Goal: Task Accomplishment & Management: Manage account settings

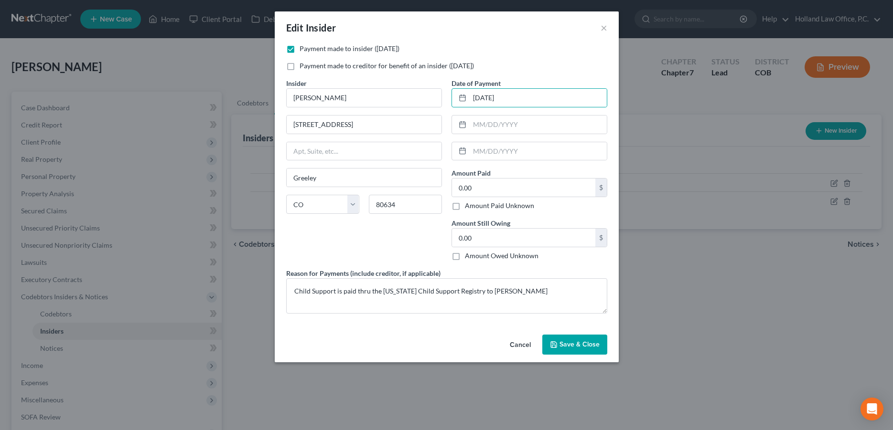
select select "5"
click at [604, 29] on button "×" at bounding box center [603, 27] width 7 height 11
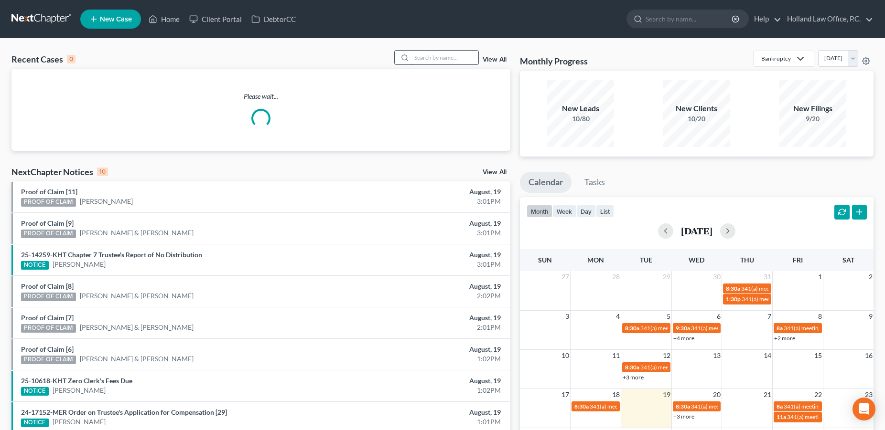
click at [411, 53] on input "search" at bounding box center [444, 58] width 67 height 14
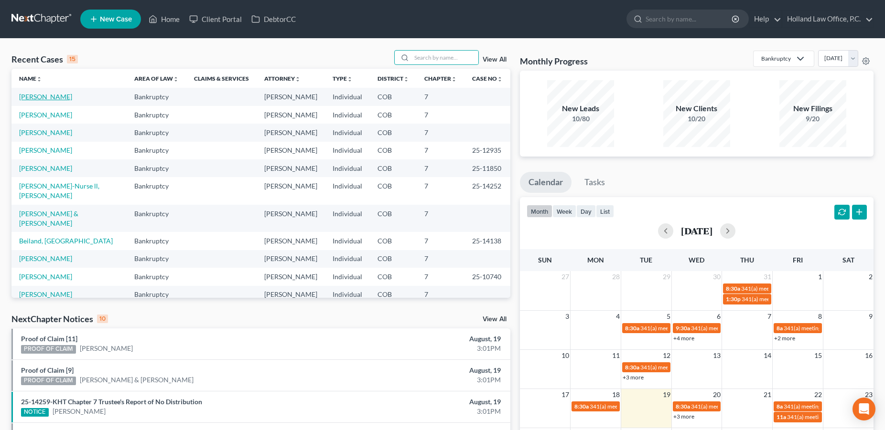
click at [45, 96] on link "[PERSON_NAME]" at bounding box center [45, 97] width 53 height 8
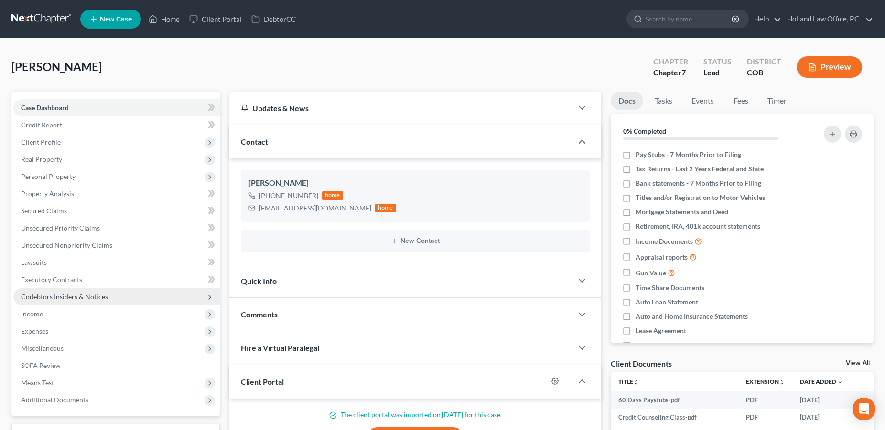
click at [82, 296] on span "Codebtors Insiders & Notices" at bounding box center [64, 297] width 87 height 8
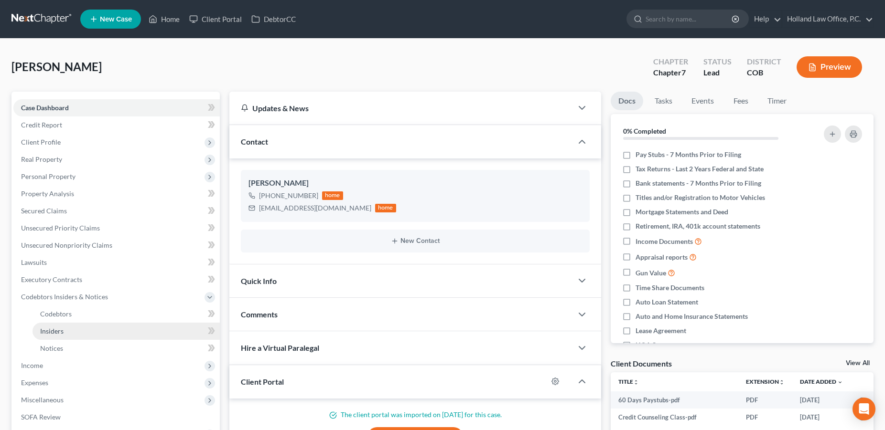
click at [66, 333] on link "Insiders" at bounding box center [125, 331] width 187 height 17
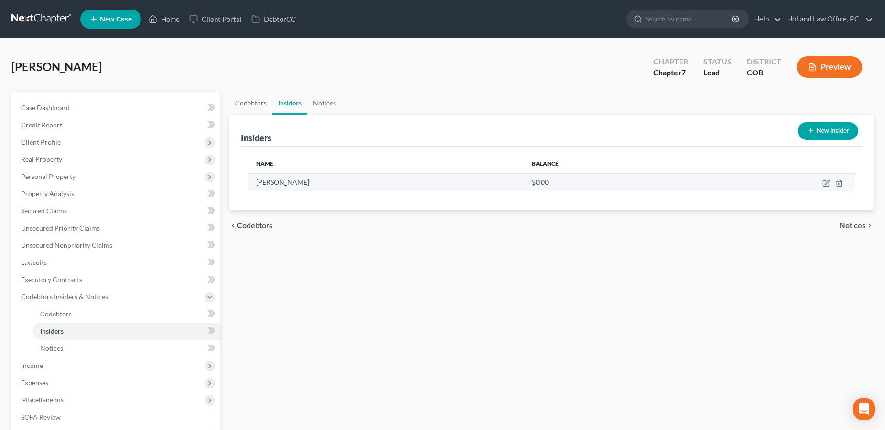
click at [822, 182] on td at bounding box center [774, 182] width 160 height 18
click at [823, 183] on icon "button" at bounding box center [826, 184] width 6 height 6
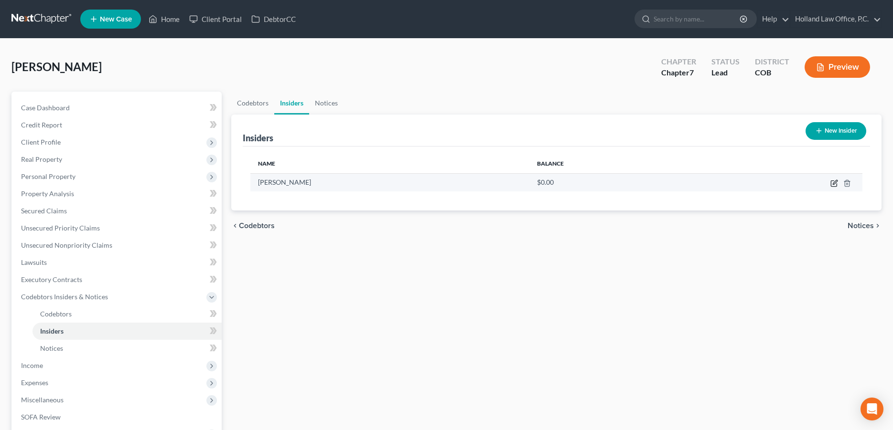
select select "5"
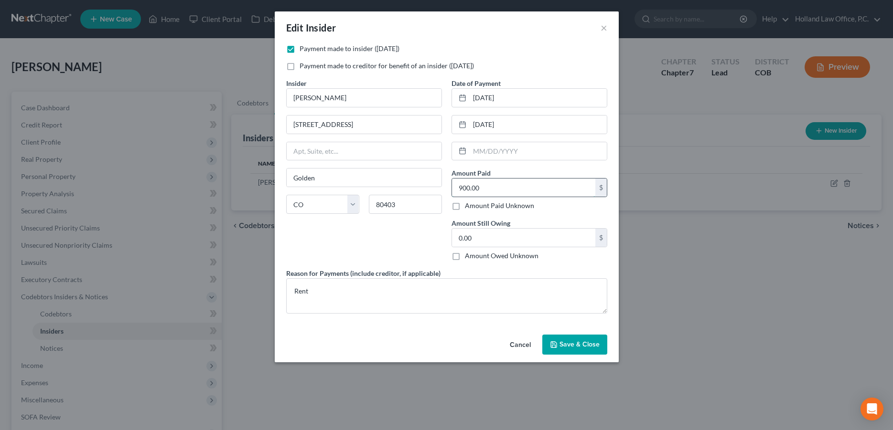
click at [500, 187] on input "900.00" at bounding box center [523, 188] width 143 height 18
type input "10,500"
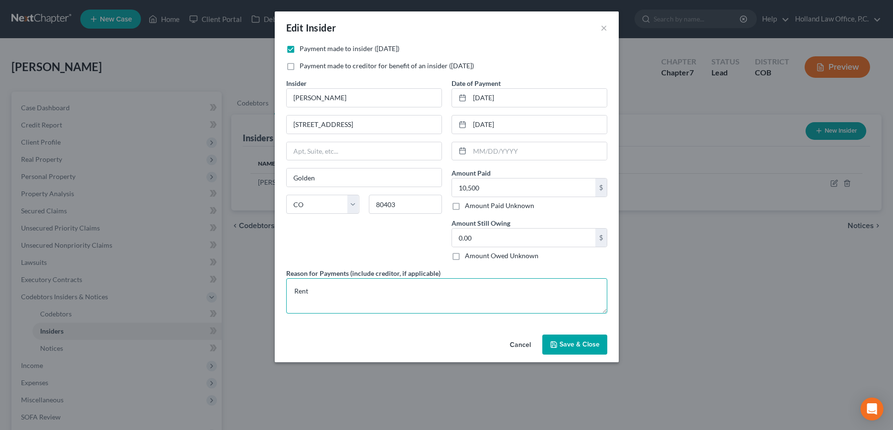
click at [341, 289] on textarea "Rent" at bounding box center [446, 295] width 321 height 35
type textarea "Rent $900 a Month"
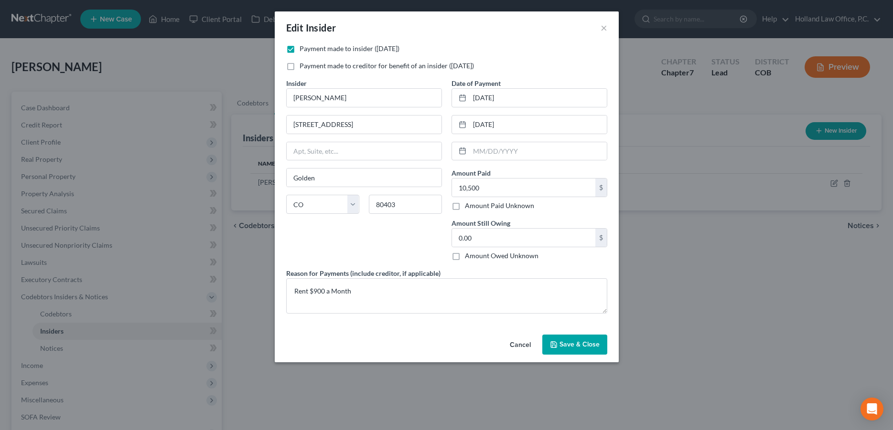
click at [592, 345] on span "Save & Close" at bounding box center [579, 345] width 40 height 8
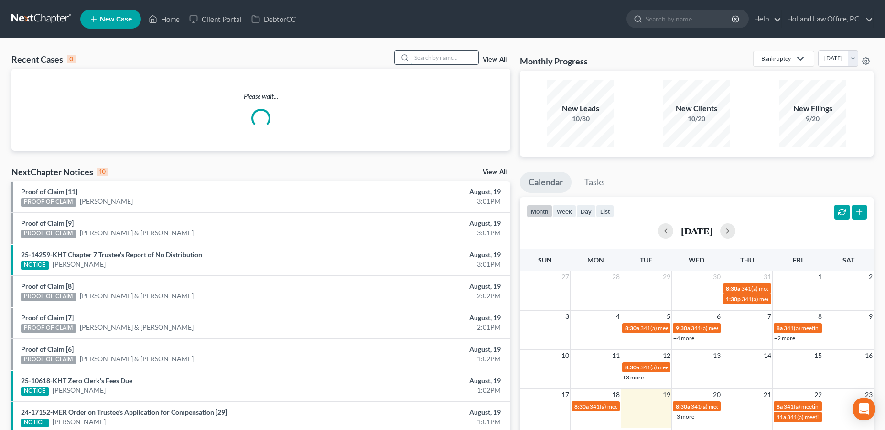
click at [425, 59] on input "search" at bounding box center [444, 58] width 67 height 14
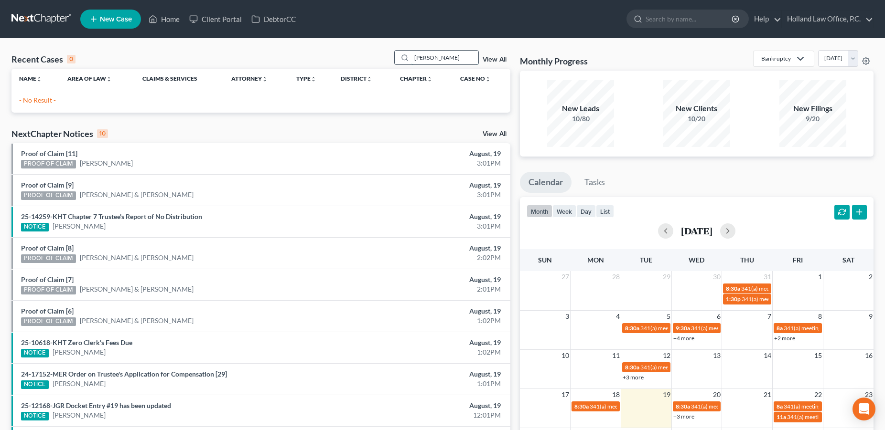
drag, startPoint x: 442, startPoint y: 58, endPoint x: 401, endPoint y: 60, distance: 41.6
click at [411, 60] on input "[PERSON_NAME]" at bounding box center [444, 58] width 67 height 14
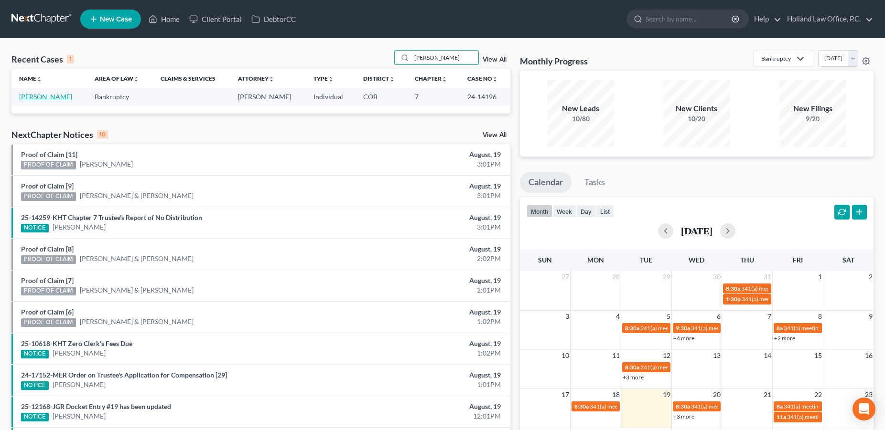
type input "[PERSON_NAME]"
click at [69, 98] on link "[PERSON_NAME]" at bounding box center [45, 97] width 53 height 8
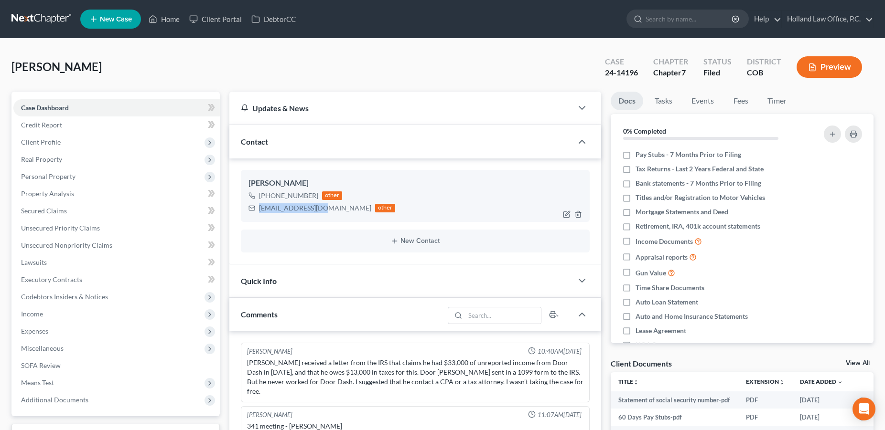
drag, startPoint x: 319, startPoint y: 210, endPoint x: 258, endPoint y: 207, distance: 60.3
click at [258, 207] on div "corgiodz@gmail.com other" at bounding box center [321, 208] width 147 height 12
copy div "corgiodz@gmail.com"
click at [51, 210] on span "Secured Claims" at bounding box center [44, 211] width 46 height 8
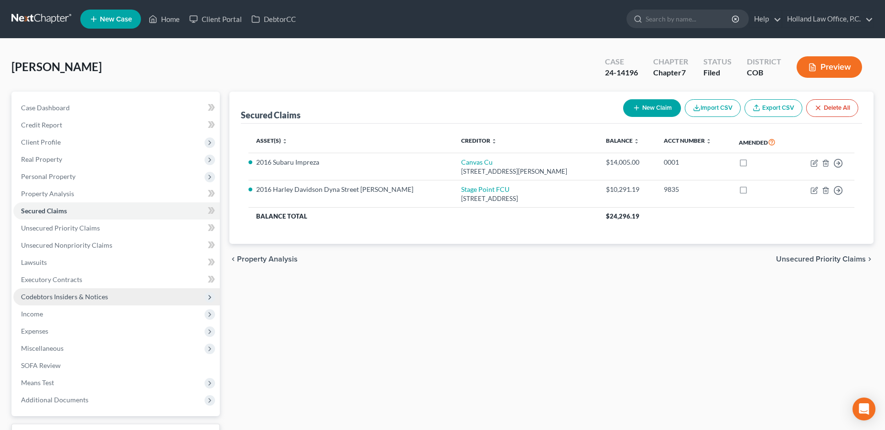
click at [78, 299] on span "Codebtors Insiders & Notices" at bounding box center [64, 297] width 87 height 8
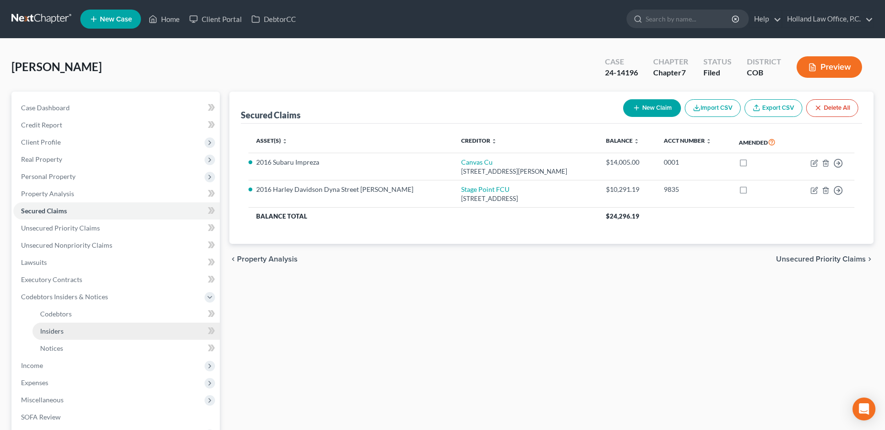
click at [85, 331] on link "Insiders" at bounding box center [125, 331] width 187 height 17
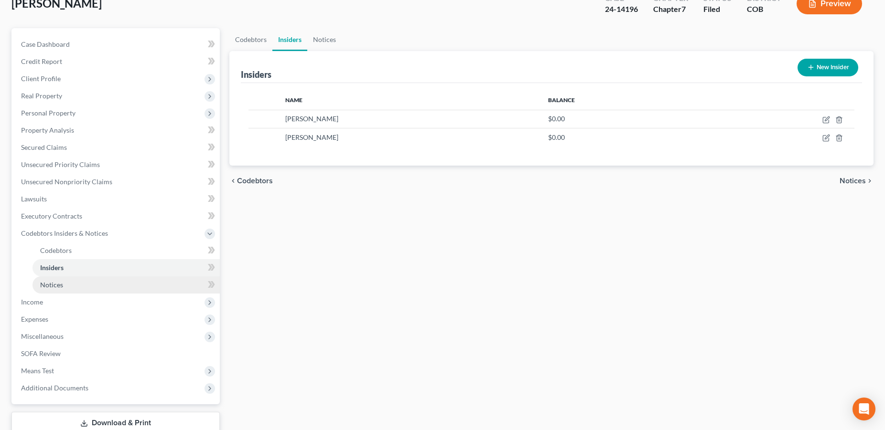
scroll to position [128, 0]
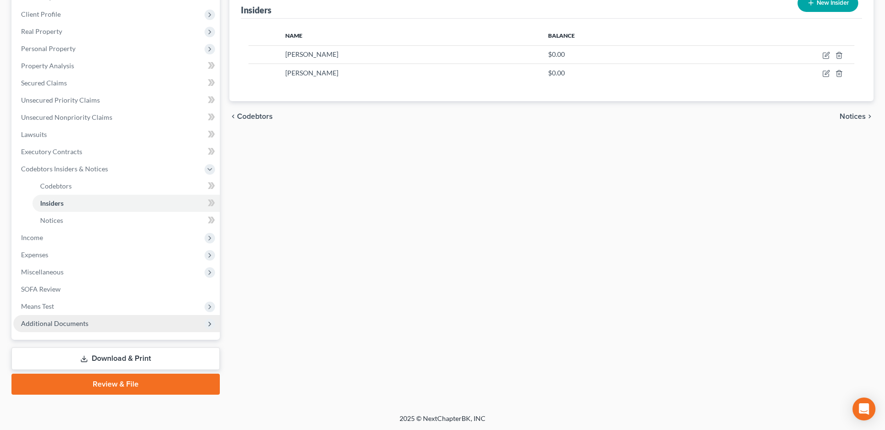
click at [59, 325] on span "Additional Documents" at bounding box center [54, 324] width 67 height 8
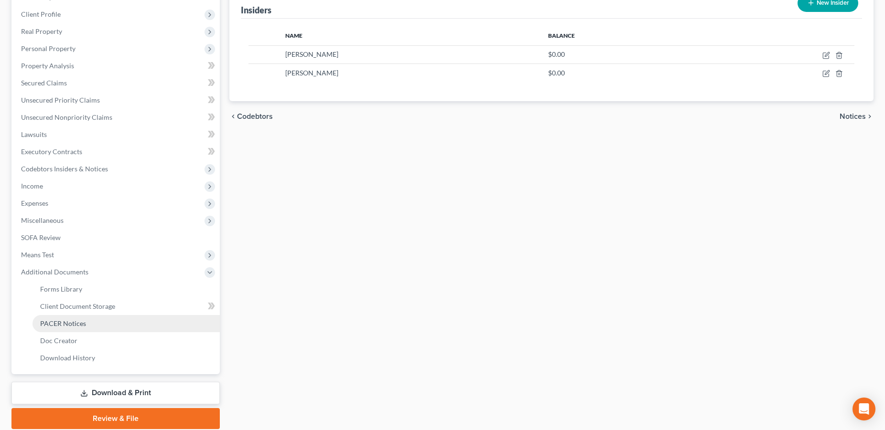
click at [94, 327] on link "PACER Notices" at bounding box center [125, 323] width 187 height 17
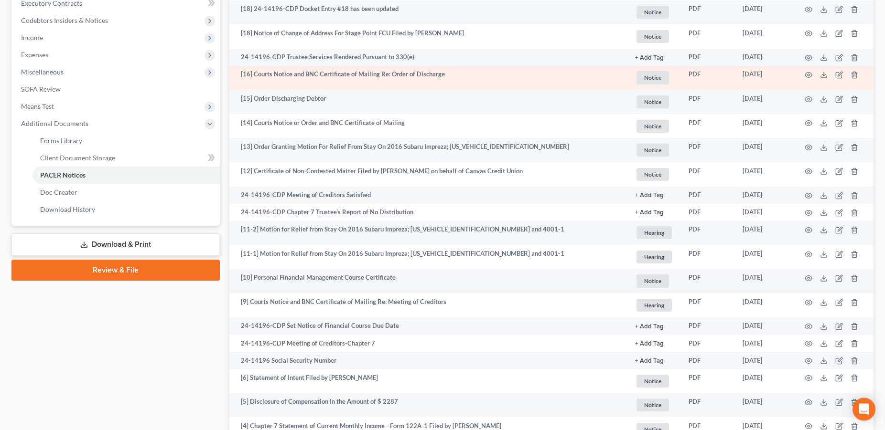
scroll to position [414, 0]
